Goal: Transaction & Acquisition: Purchase product/service

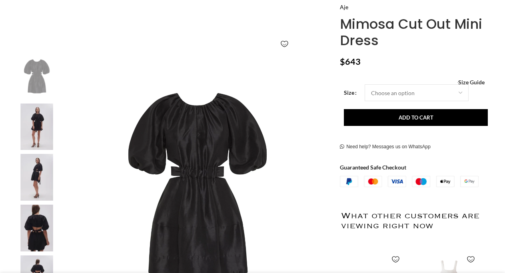
scroll to position [107, 0]
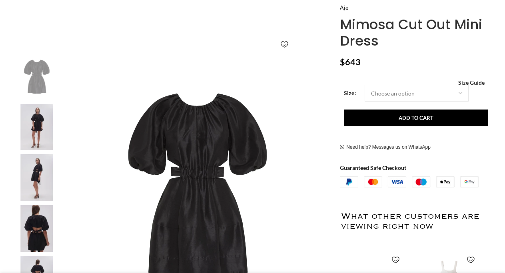
click at [36, 126] on img at bounding box center [36, 127] width 49 height 47
click at [226, 164] on img at bounding box center [197, 185] width 265 height 265
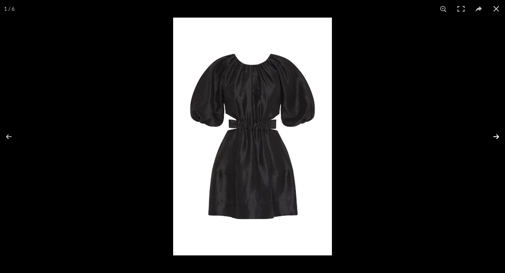
scroll to position [0, 117]
click at [495, 137] on button at bounding box center [491, 137] width 28 height 40
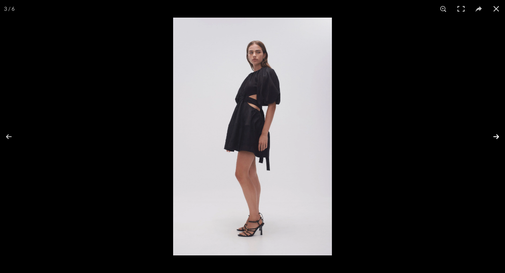
click at [495, 137] on button at bounding box center [491, 137] width 28 height 40
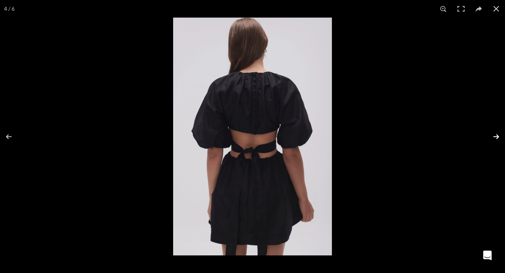
scroll to position [0, 84]
click at [11, 134] on button at bounding box center [14, 137] width 28 height 40
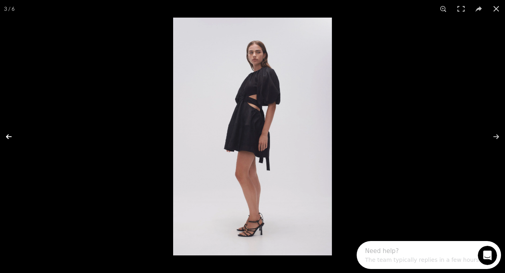
scroll to position [0, 0]
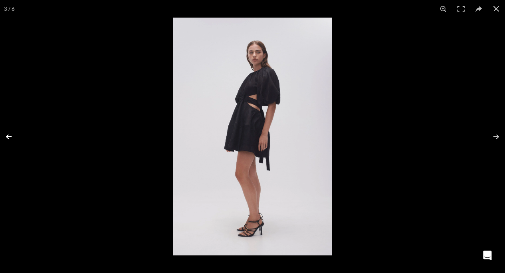
click at [7, 137] on button at bounding box center [14, 137] width 28 height 40
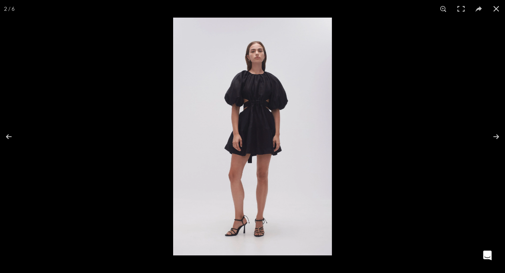
click at [285, 125] on img at bounding box center [252, 137] width 159 height 238
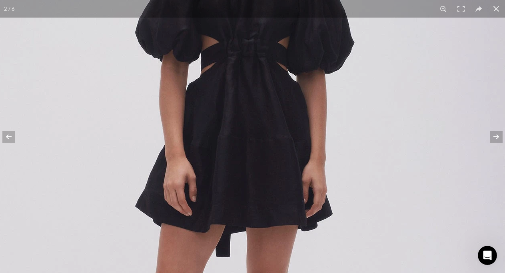
click at [285, 125] on img at bounding box center [232, 166] width 546 height 820
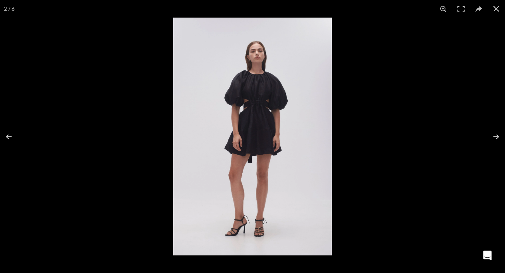
scroll to position [0, 253]
click at [200, 88] on img at bounding box center [252, 137] width 159 height 238
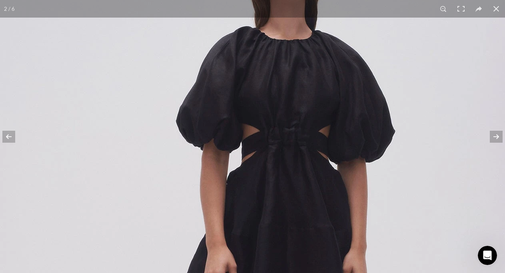
click at [200, 88] on img at bounding box center [273, 255] width 546 height 820
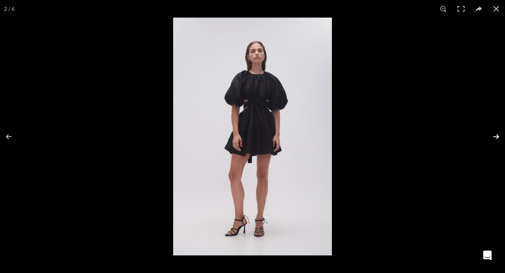
scroll to position [0, 337]
click at [496, 135] on button at bounding box center [491, 137] width 28 height 40
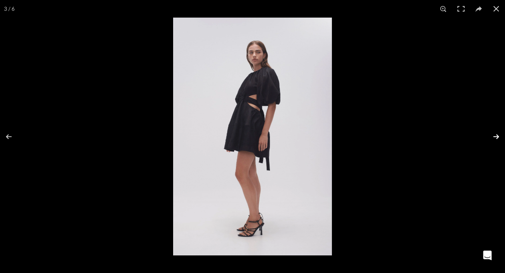
click at [496, 135] on button at bounding box center [491, 137] width 28 height 40
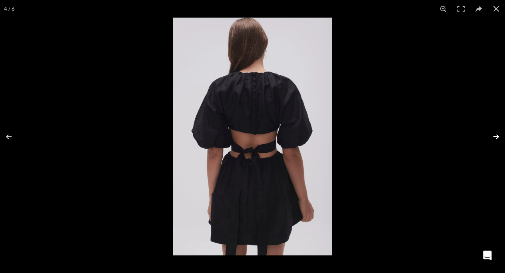
click at [495, 138] on button at bounding box center [491, 137] width 28 height 40
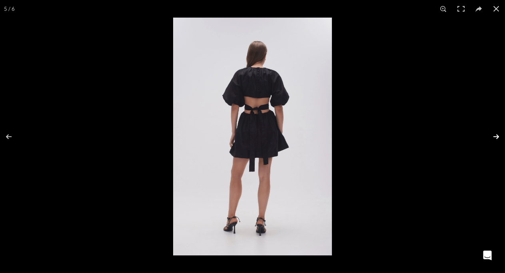
click at [495, 138] on button at bounding box center [491, 137] width 28 height 40
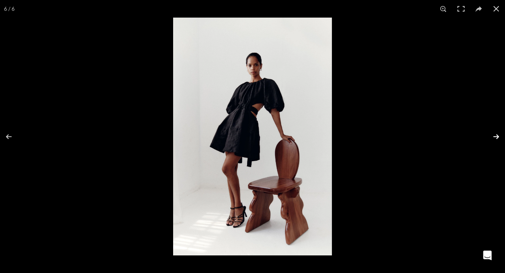
scroll to position [0, 421]
click at [306, 79] on img at bounding box center [252, 137] width 159 height 238
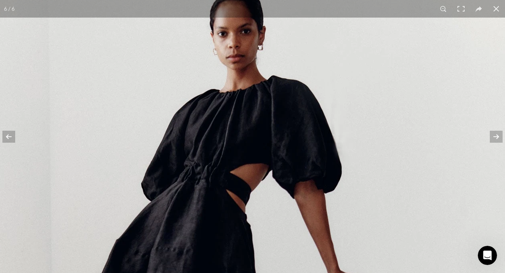
click at [306, 79] on img at bounding box center [232, 278] width 546 height 820
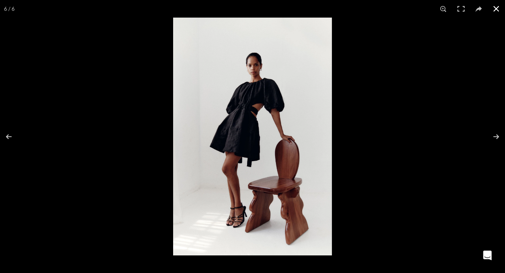
scroll to position [0, 505]
